Goal: Transaction & Acquisition: Obtain resource

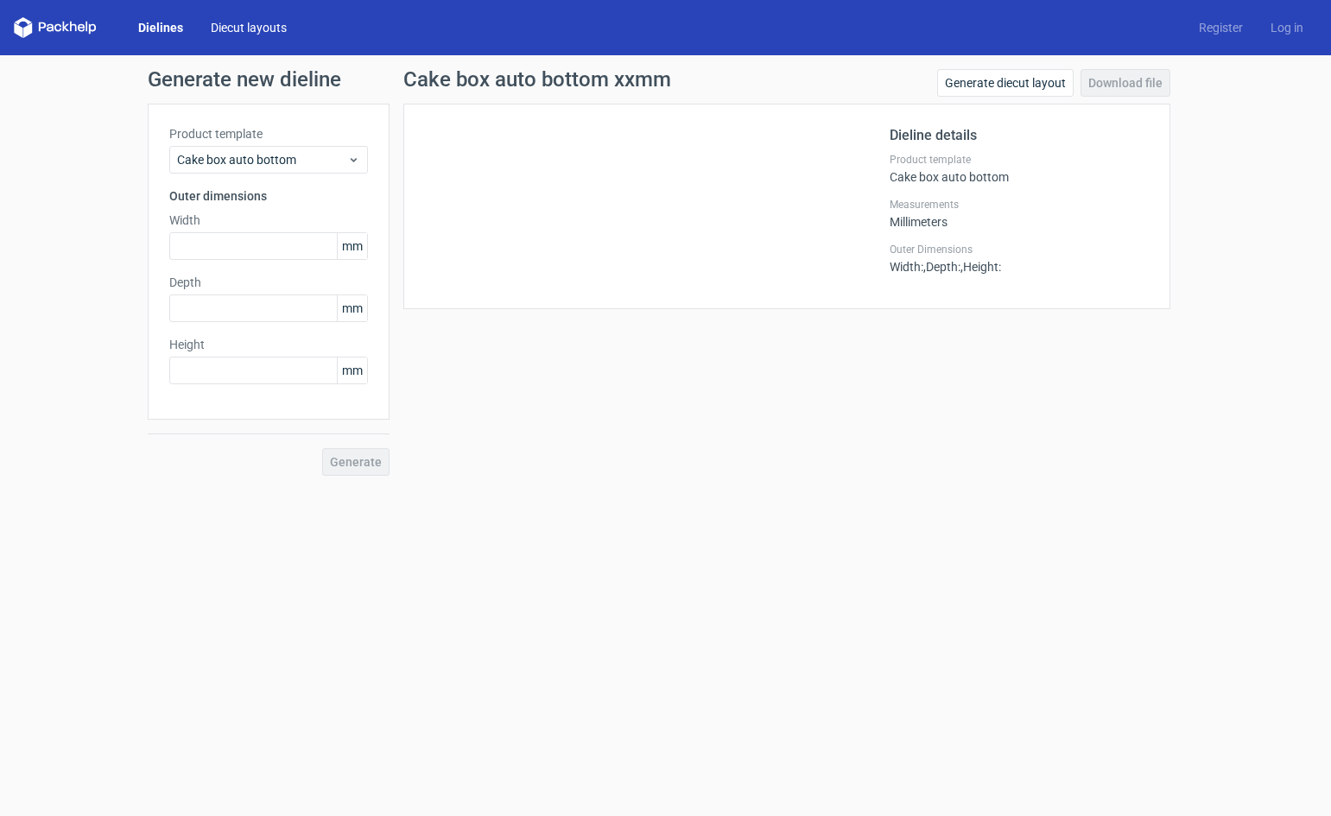
click at [238, 27] on link "Diecut layouts" at bounding box center [249, 27] width 104 height 17
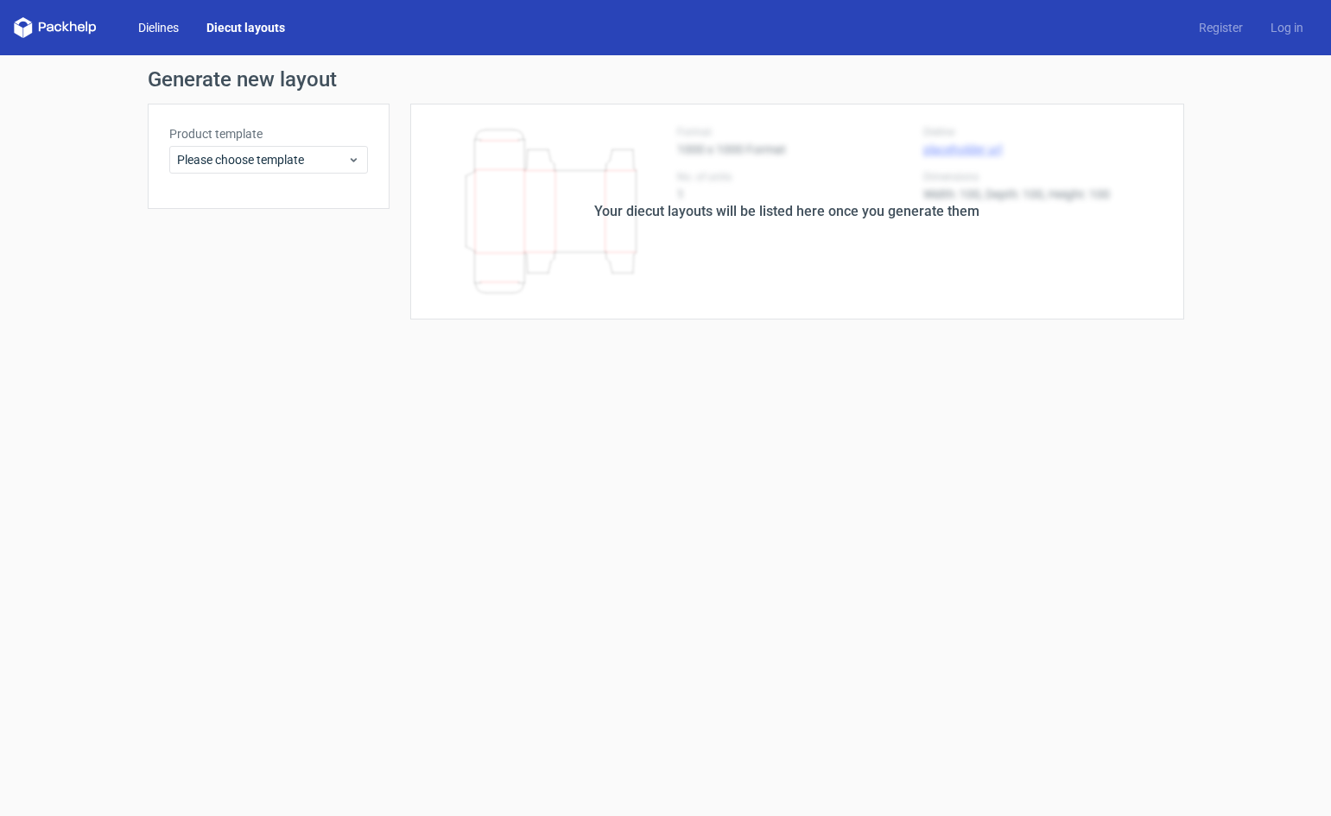
click at [171, 27] on link "Dielines" at bounding box center [158, 27] width 68 height 17
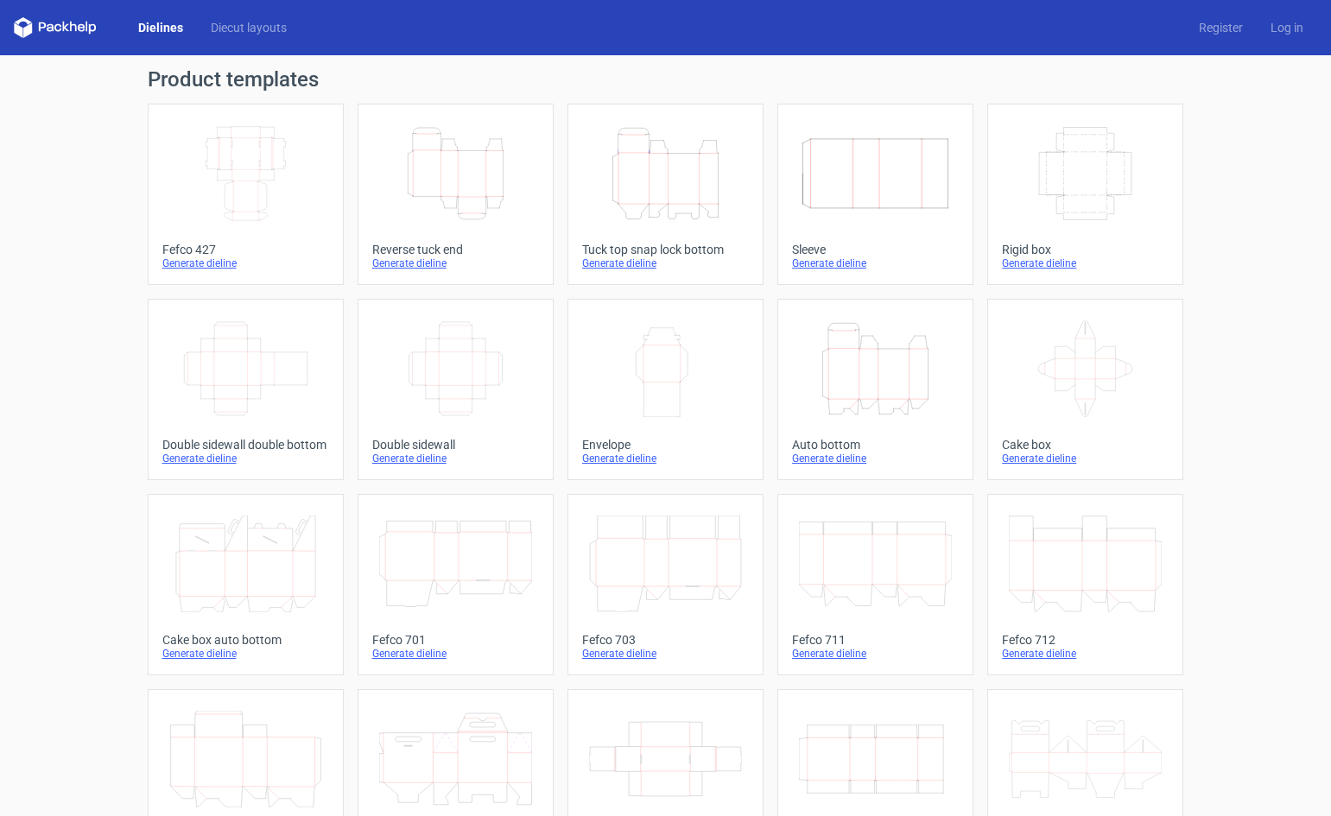
click at [156, 19] on link "Dielines" at bounding box center [160, 27] width 73 height 17
click at [236, 24] on link "Diecut layouts" at bounding box center [249, 27] width 104 height 17
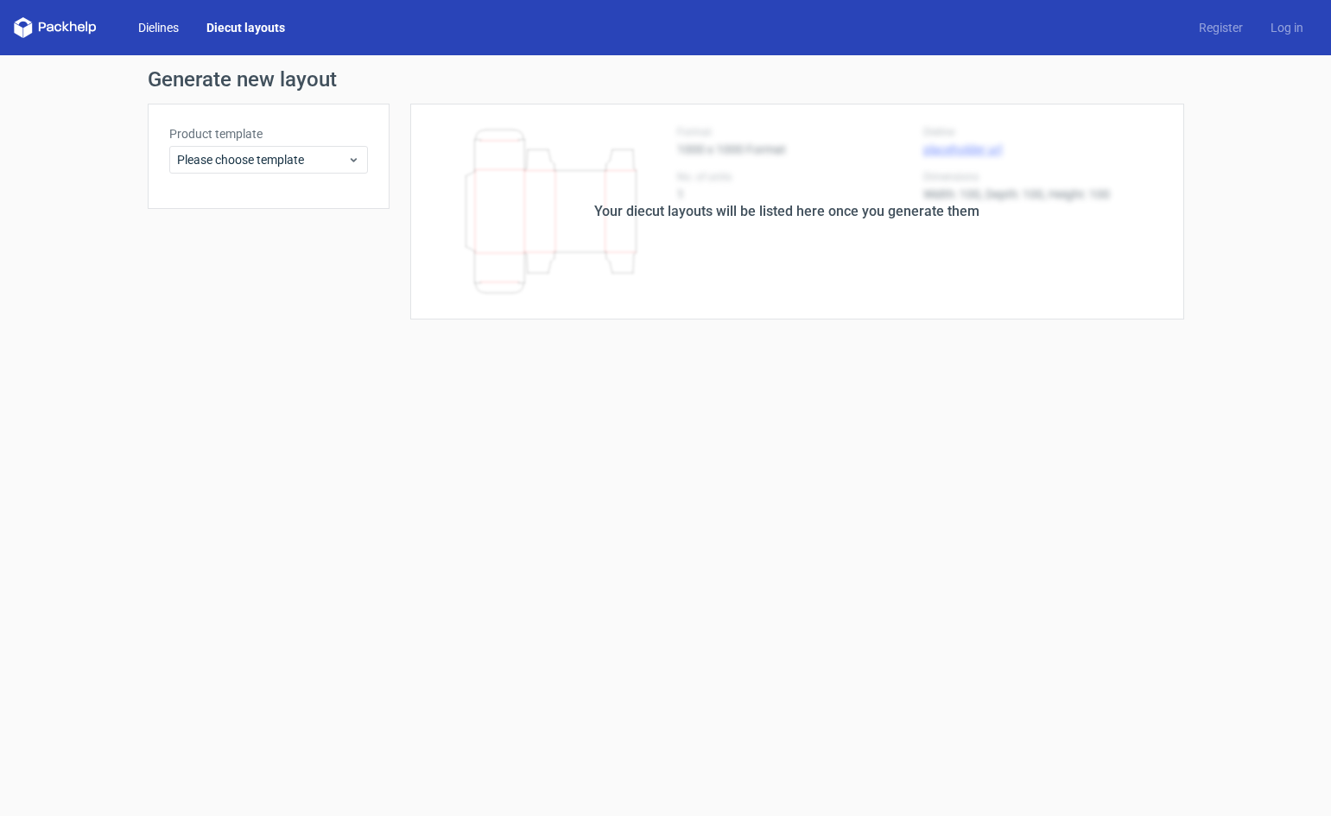
click at [164, 29] on link "Dielines" at bounding box center [158, 27] width 68 height 17
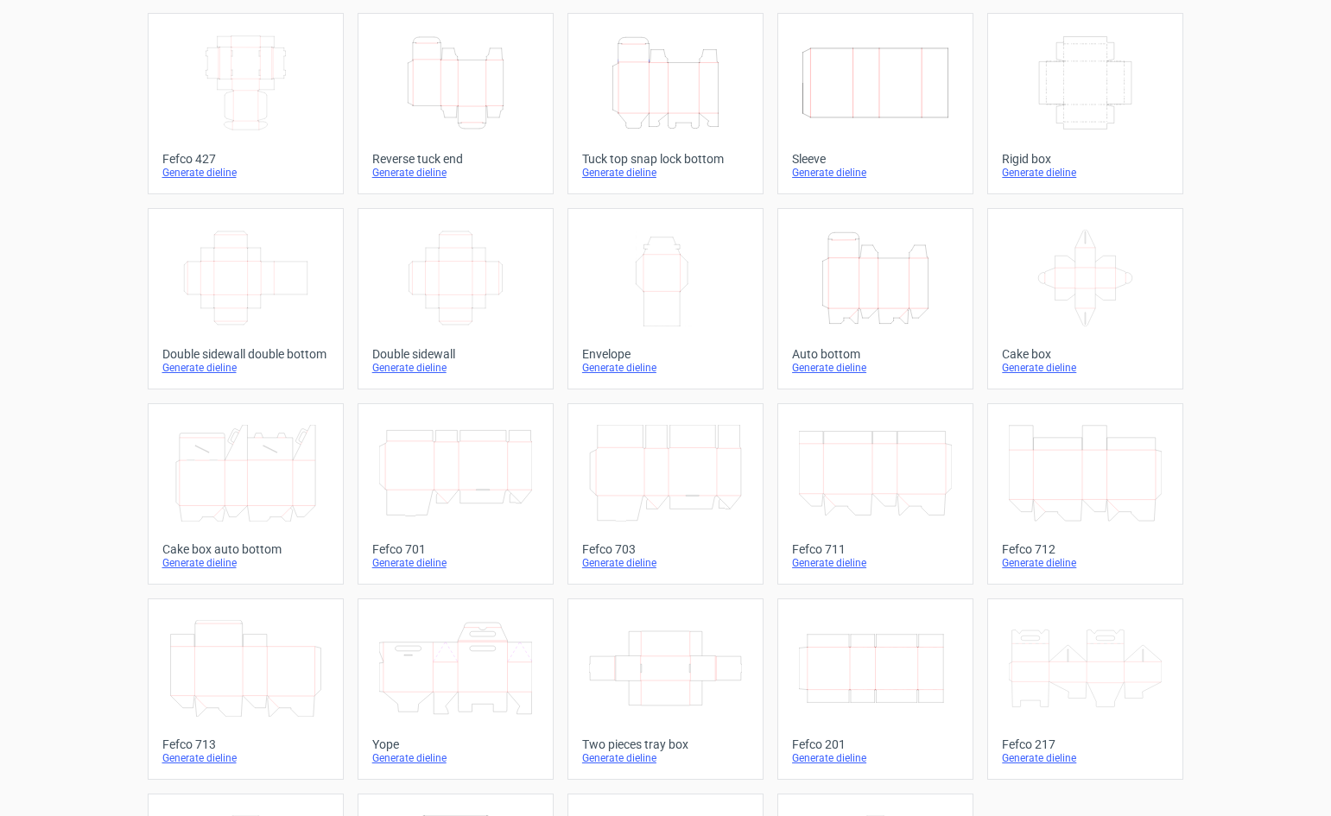
scroll to position [4, 0]
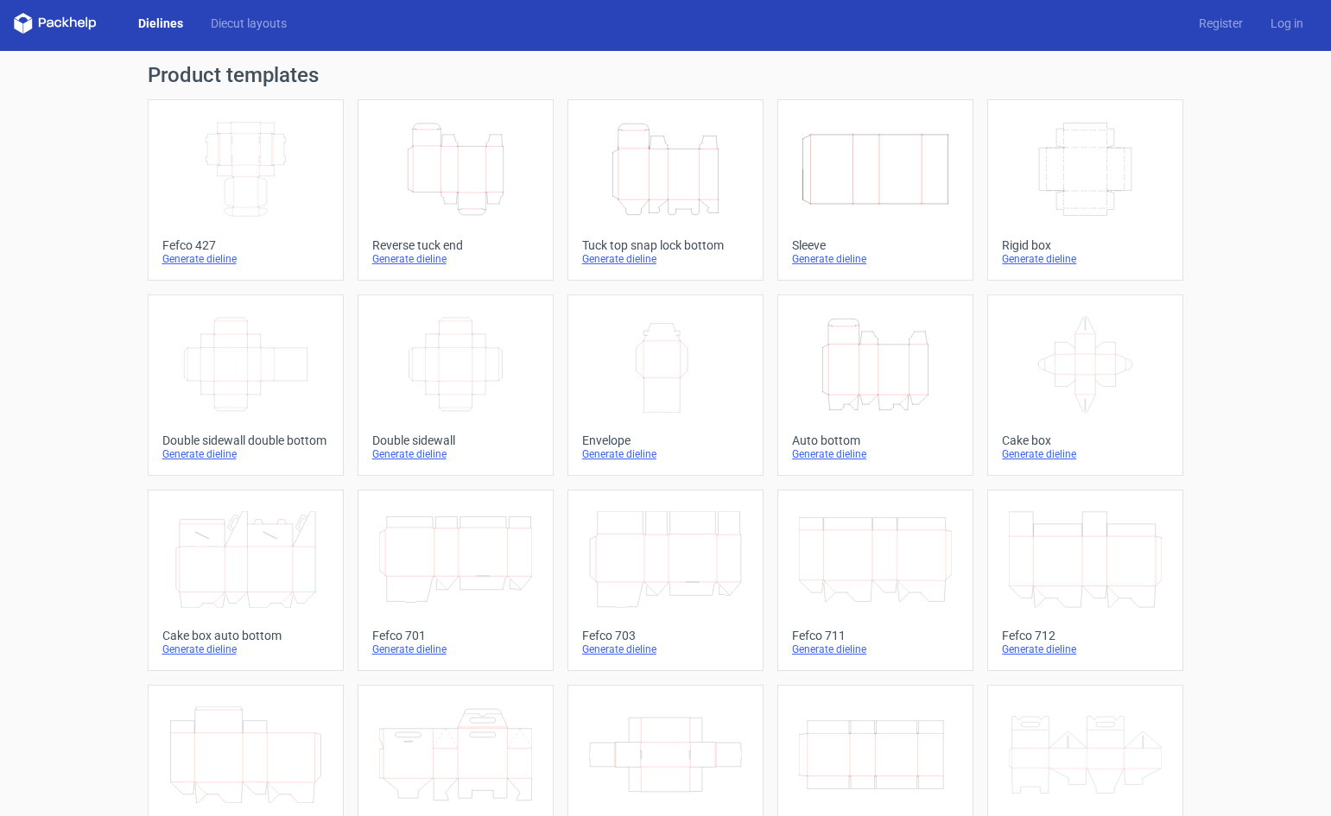
click at [459, 336] on icon "Width Depth Height" at bounding box center [455, 364] width 153 height 97
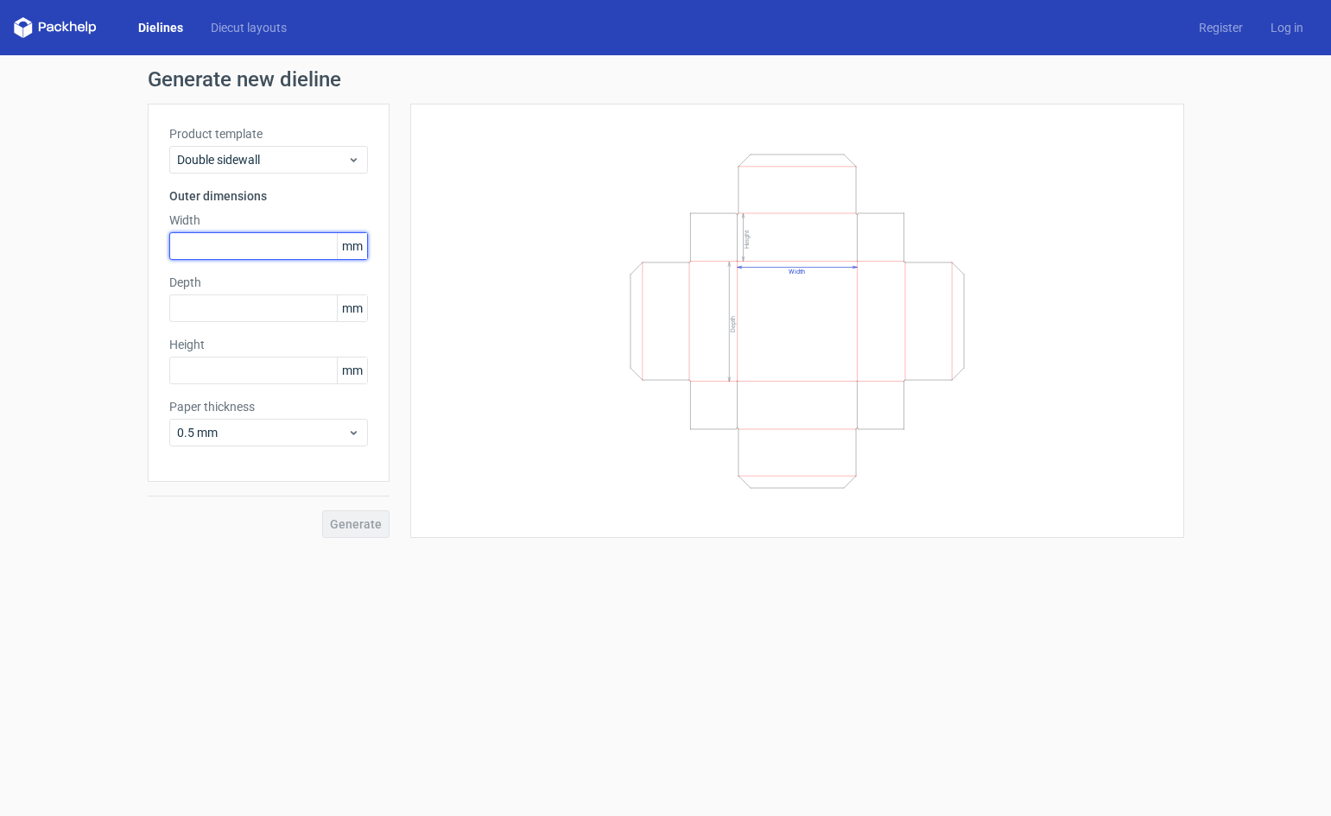
click at [234, 244] on input "text" at bounding box center [268, 246] width 199 height 28
type input "220"
type input "150"
type input "60"
click at [359, 525] on span "Generate" at bounding box center [356, 524] width 52 height 12
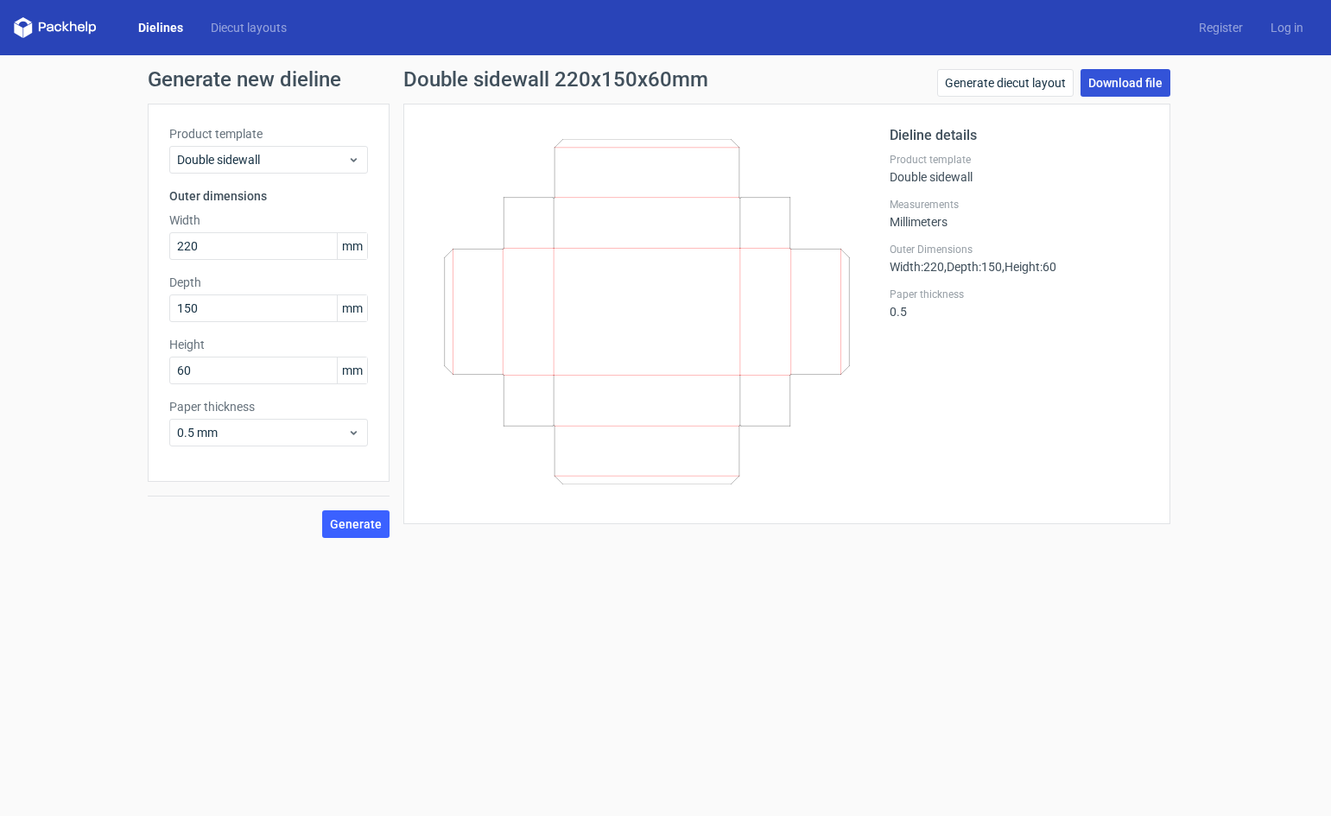
click at [1144, 79] on link "Download file" at bounding box center [1125, 83] width 90 height 28
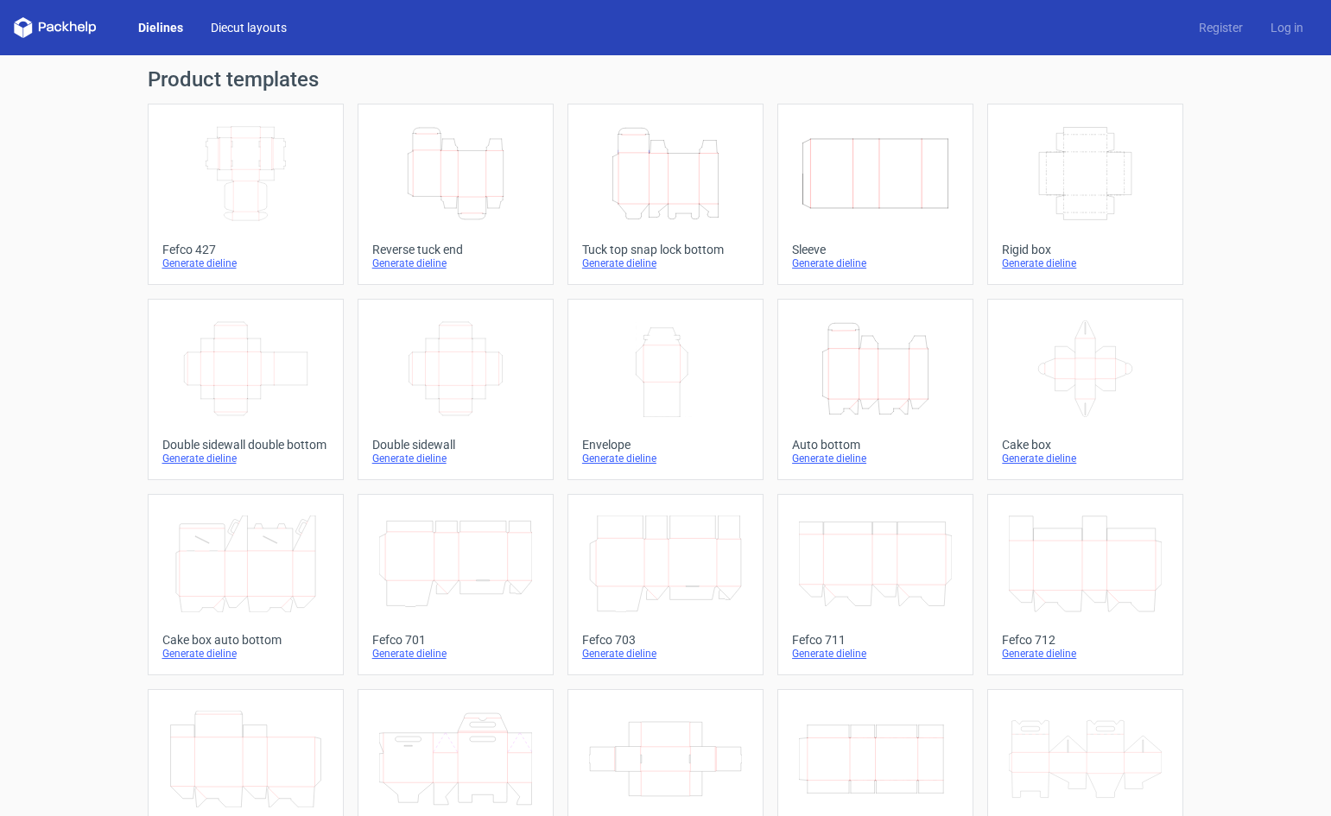
click at [257, 23] on link "Diecut layouts" at bounding box center [249, 27] width 104 height 17
